Goal: Transaction & Acquisition: Book appointment/travel/reservation

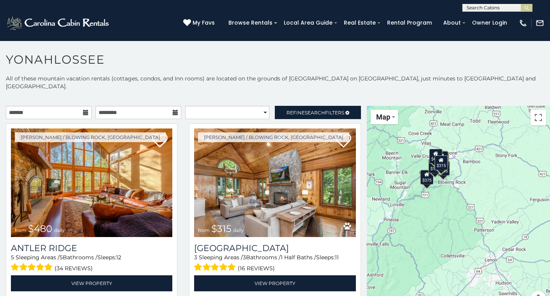
drag, startPoint x: 502, startPoint y: 253, endPoint x: 428, endPoint y: 210, distance: 85.7
click at [428, 210] on div "$480 $315 $195 $675 $165 $125 $155 $220 $205 $140 $120 $200 $135 $125 $125 $375…" at bounding box center [458, 211] width 183 height 210
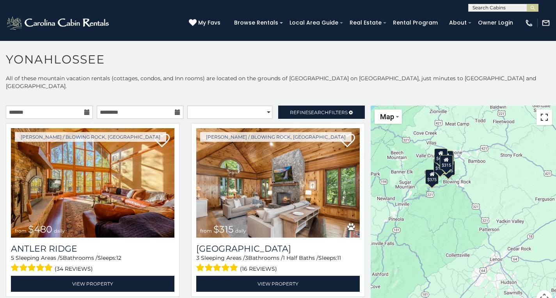
click at [542, 114] on button "Toggle fullscreen view" at bounding box center [544, 118] width 16 height 16
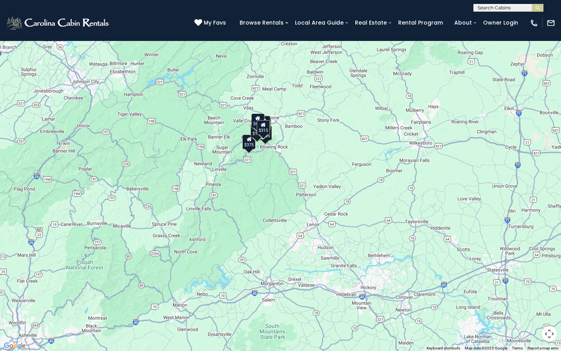
click at [15, 14] on span "Map" at bounding box center [16, 11] width 14 height 8
click at [550, 16] on button "Toggle fullscreen view" at bounding box center [550, 12] width 16 height 16
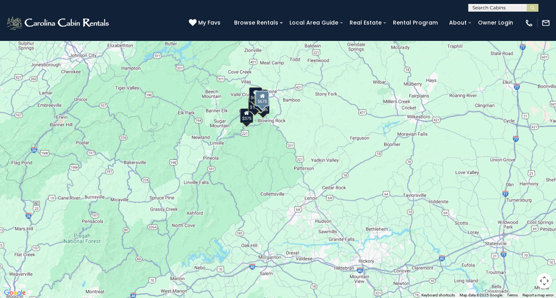
scroll to position [245, 0]
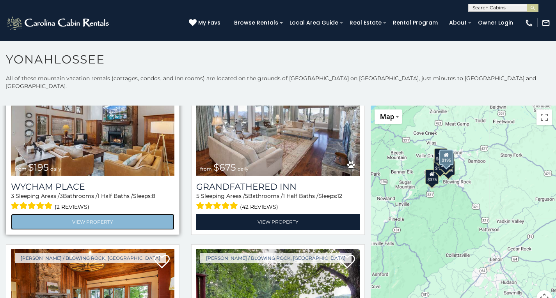
click at [88, 214] on link "View Property" at bounding box center [92, 222] width 163 height 16
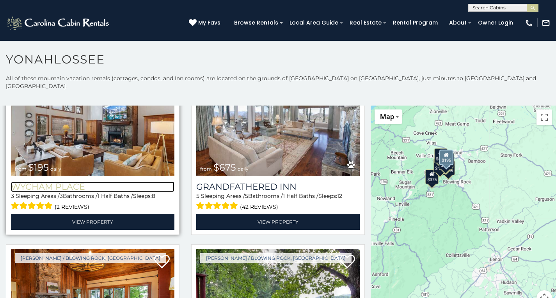
click at [62, 182] on h3 "Wycham Place" at bounding box center [92, 187] width 163 height 11
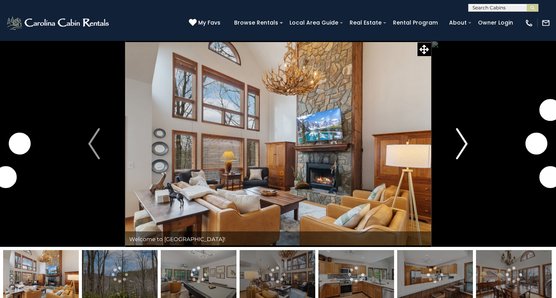
click at [463, 147] on img "Next" at bounding box center [462, 143] width 12 height 31
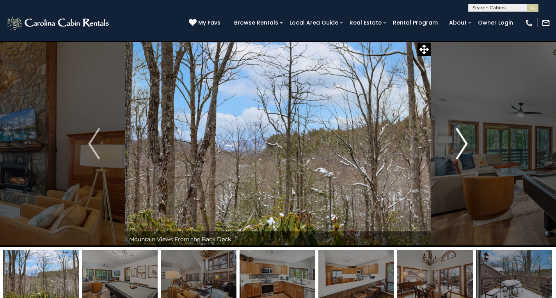
click at [463, 147] on img "Next" at bounding box center [462, 143] width 12 height 31
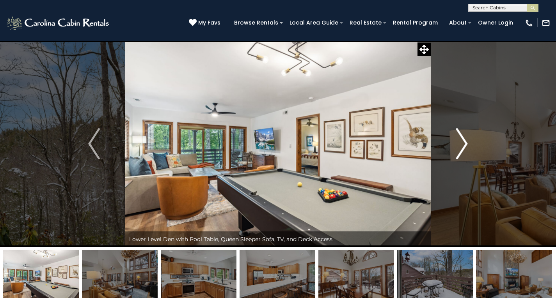
click at [463, 147] on img "Next" at bounding box center [462, 143] width 12 height 31
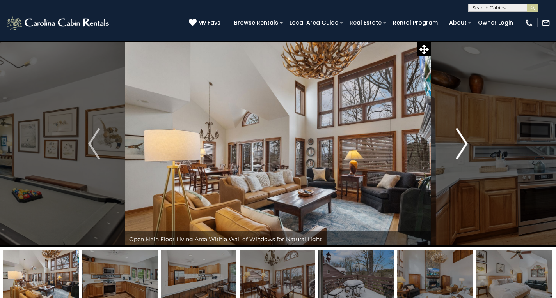
click at [463, 147] on img "Next" at bounding box center [462, 143] width 12 height 31
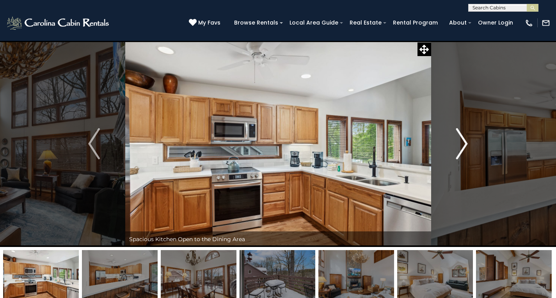
click at [463, 147] on img "Next" at bounding box center [462, 143] width 12 height 31
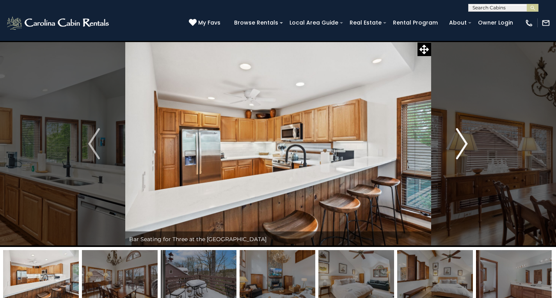
click at [463, 147] on img "Next" at bounding box center [462, 143] width 12 height 31
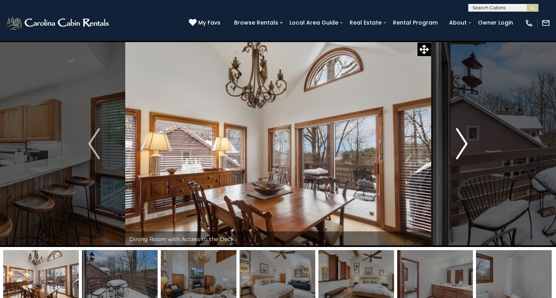
click at [463, 147] on img "Next" at bounding box center [462, 143] width 12 height 31
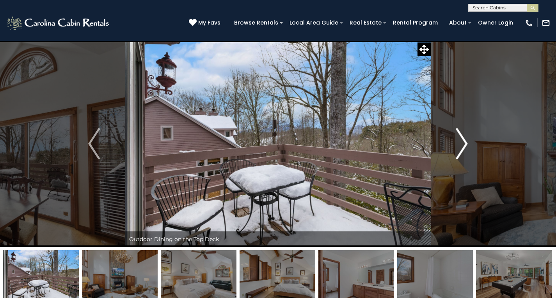
click at [463, 147] on img "Next" at bounding box center [462, 143] width 12 height 31
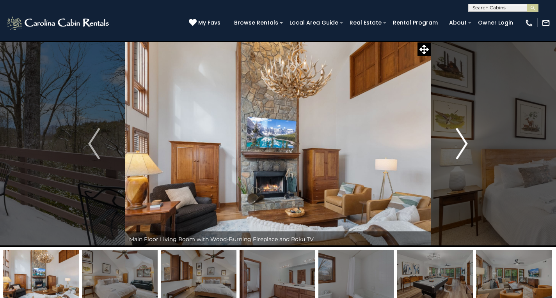
click at [463, 147] on img "Next" at bounding box center [462, 143] width 12 height 31
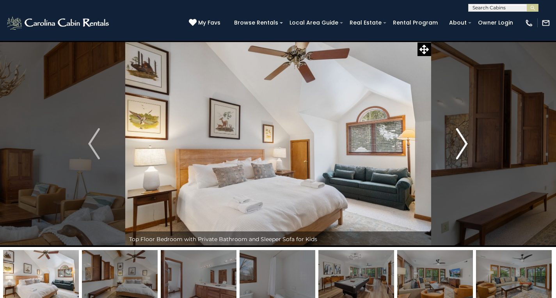
click at [463, 147] on img "Next" at bounding box center [462, 143] width 12 height 31
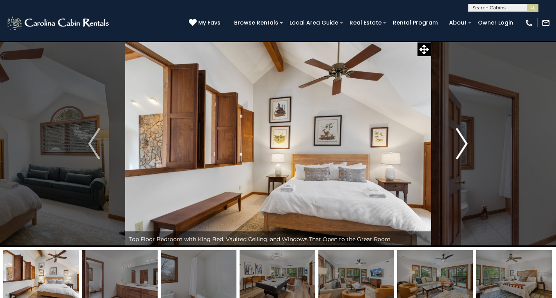
click at [463, 147] on img "Next" at bounding box center [462, 143] width 12 height 31
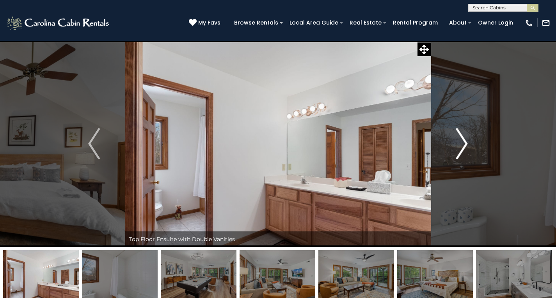
click at [463, 147] on img "Next" at bounding box center [462, 143] width 12 height 31
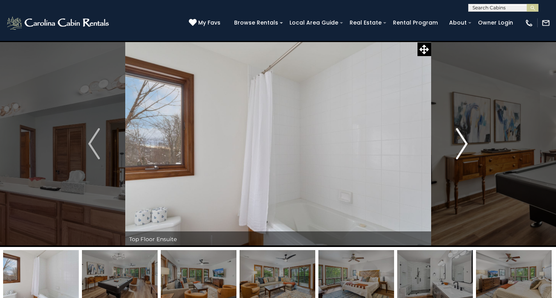
click at [463, 147] on img "Next" at bounding box center [462, 143] width 12 height 31
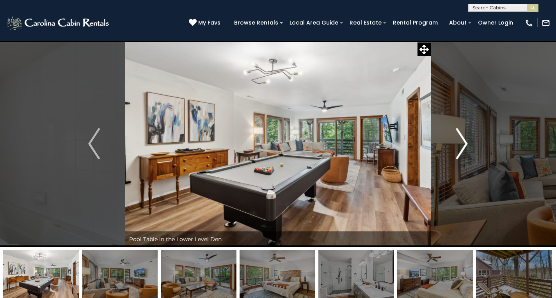
click at [463, 147] on img "Next" at bounding box center [462, 143] width 12 height 31
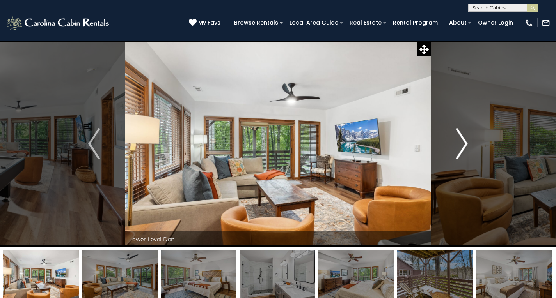
click at [463, 147] on img "Next" at bounding box center [462, 143] width 12 height 31
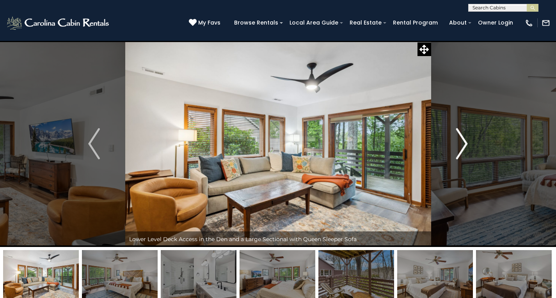
click at [463, 147] on img "Next" at bounding box center [462, 143] width 12 height 31
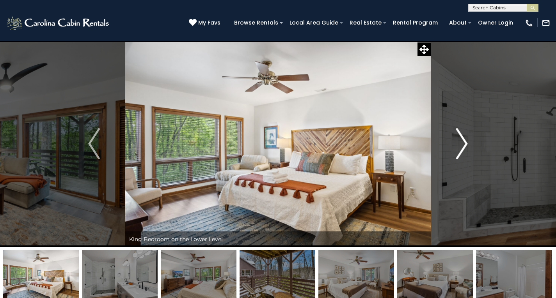
click at [463, 147] on img "Next" at bounding box center [462, 143] width 12 height 31
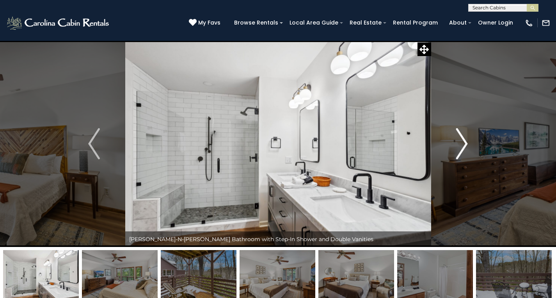
click at [463, 147] on img "Next" at bounding box center [462, 143] width 12 height 31
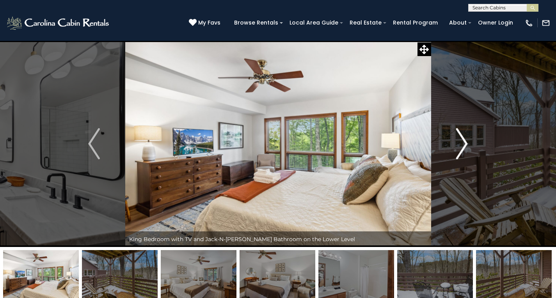
click at [462, 150] on img "Next" at bounding box center [462, 143] width 12 height 31
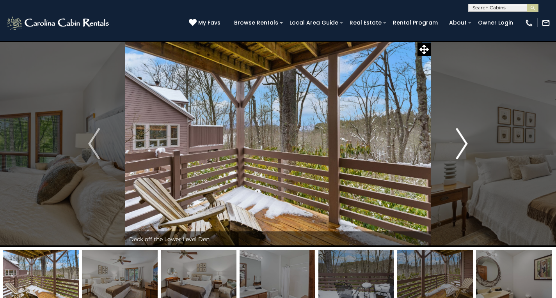
click at [462, 150] on img "Next" at bounding box center [462, 143] width 12 height 31
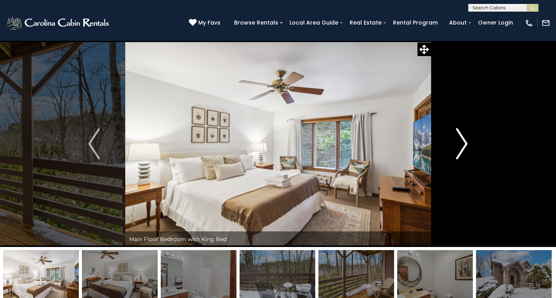
click at [462, 150] on img "Next" at bounding box center [462, 143] width 12 height 31
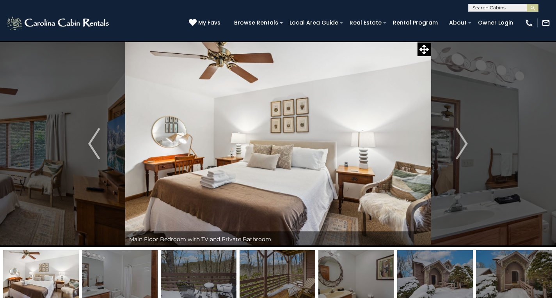
click at [494, 37] on div "(828) 295-6000 My Favs Browse Rentals Local Area Guide Activities & Attractions…" at bounding box center [278, 26] width 556 height 29
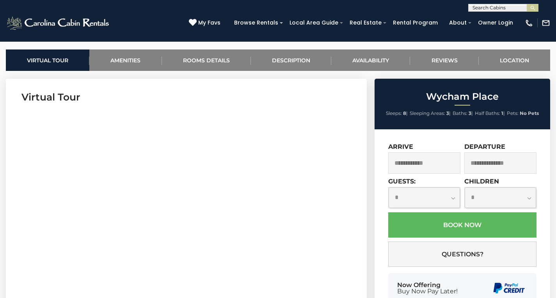
scroll to position [300, 0]
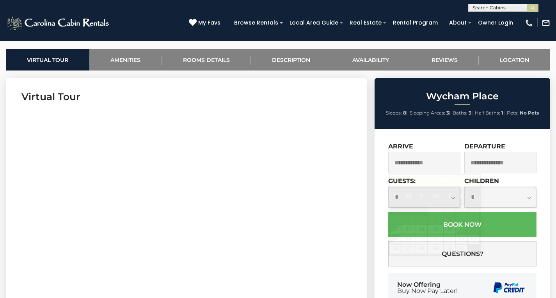
click at [450, 163] on input "text" at bounding box center [424, 162] width 72 height 21
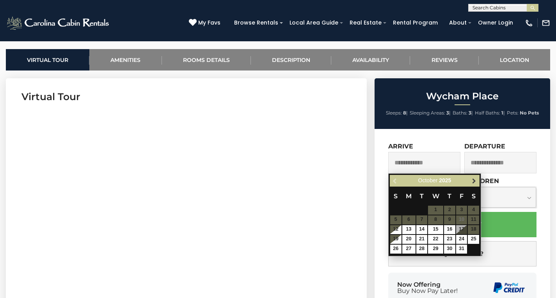
click at [474, 179] on span "Next" at bounding box center [474, 181] width 6 height 6
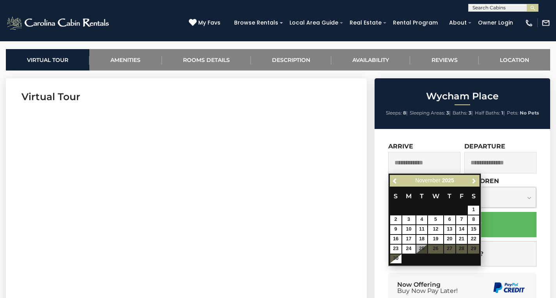
click at [474, 179] on span "Next" at bounding box center [474, 181] width 6 height 6
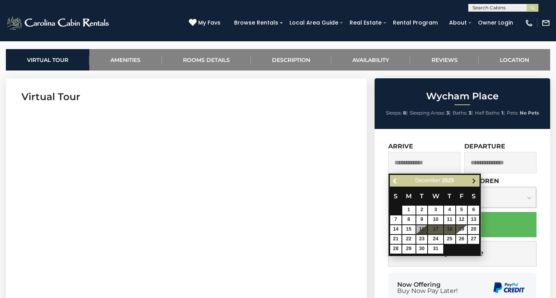
click at [473, 183] on span "Next" at bounding box center [474, 181] width 6 height 6
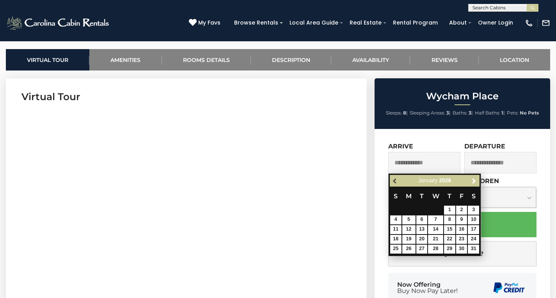
click at [396, 185] on link "Previous" at bounding box center [395, 181] width 10 height 10
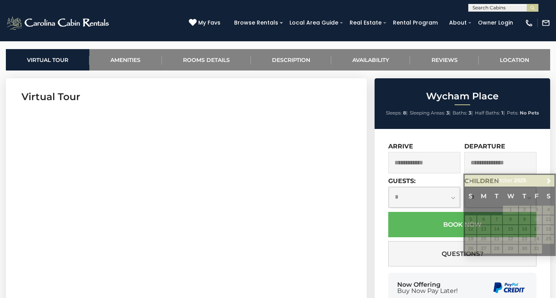
click at [467, 143] on label "Departure" at bounding box center [484, 146] width 41 height 7
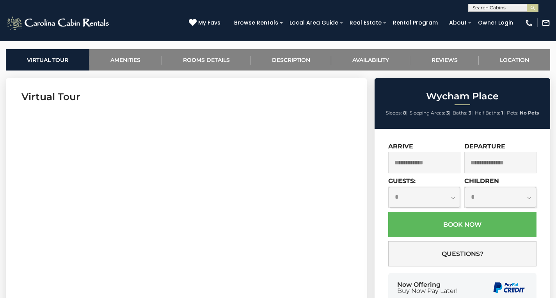
click at [442, 158] on input "text" at bounding box center [424, 162] width 72 height 21
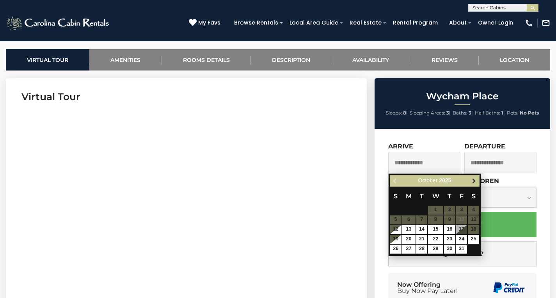
click at [469, 182] on link "Next" at bounding box center [474, 181] width 10 height 10
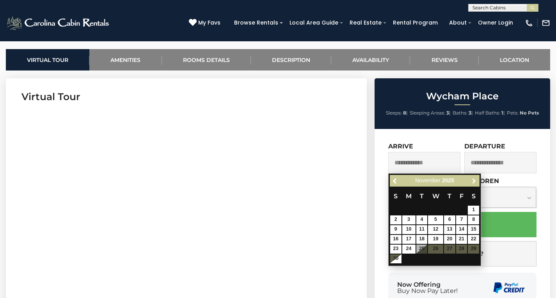
click at [469, 182] on link "Next" at bounding box center [474, 181] width 10 height 10
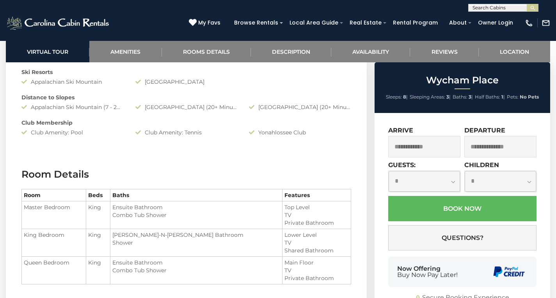
scroll to position [831, 0]
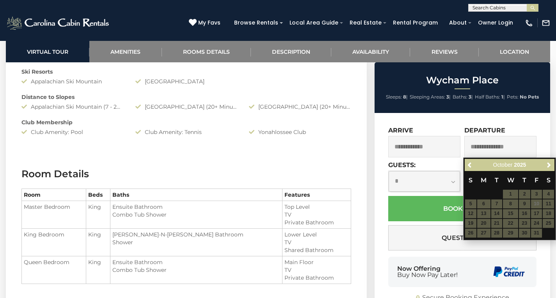
drag, startPoint x: 307, startPoint y: 133, endPoint x: 268, endPoint y: 133, distance: 39.4
click at [268, 133] on div "Yonahlossee Club" at bounding box center [300, 132] width 114 height 8
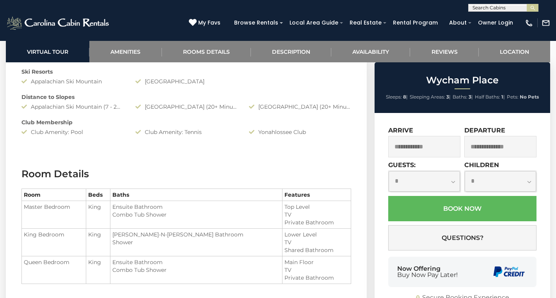
drag, startPoint x: 261, startPoint y: 131, endPoint x: 310, endPoint y: 131, distance: 49.5
click at [310, 131] on div "Yonahlossee Club" at bounding box center [300, 132] width 114 height 8
copy div "Yonahlossee Club"
